Goal: Transaction & Acquisition: Book appointment/travel/reservation

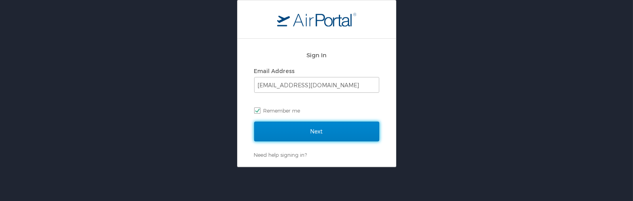
click at [298, 129] on input "Next" at bounding box center [316, 132] width 125 height 20
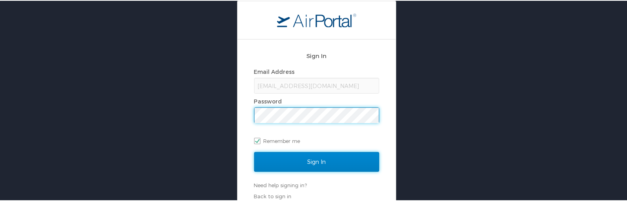
click at [324, 159] on input "Sign In" at bounding box center [316, 162] width 125 height 20
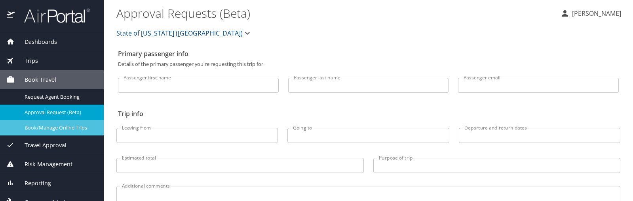
click at [47, 124] on span "Book/Manage Online Trips" at bounding box center [60, 128] width 70 height 8
